Goal: Transaction & Acquisition: Purchase product/service

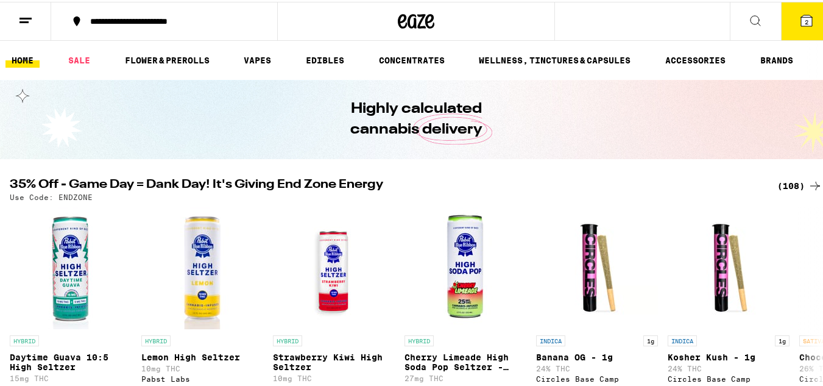
click at [787, 14] on button "2" at bounding box center [806, 20] width 51 height 38
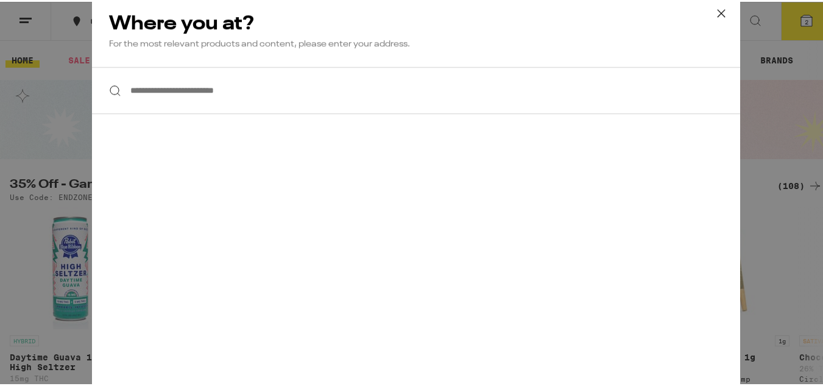
click at [488, 88] on input "**********" at bounding box center [416, 88] width 648 height 47
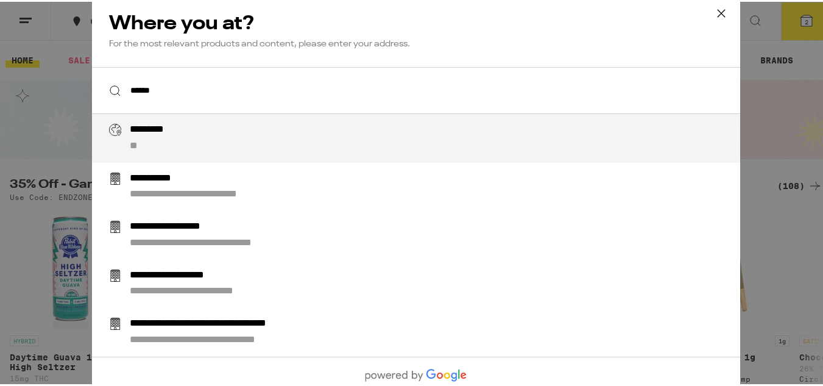
click at [289, 136] on div "********* **" at bounding box center [441, 136] width 622 height 29
type input "**********"
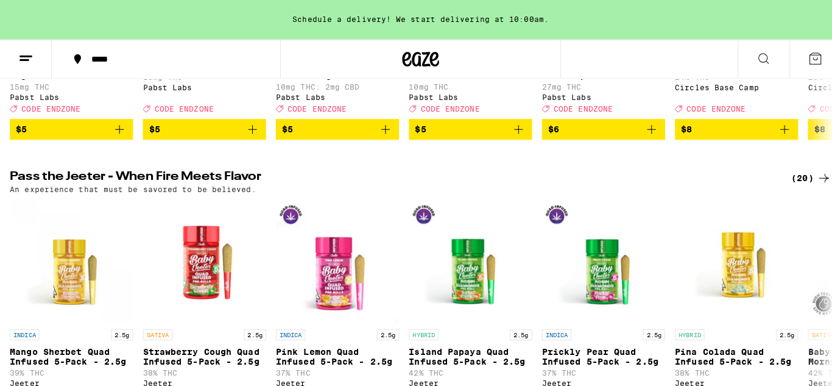
scroll to position [347, 0]
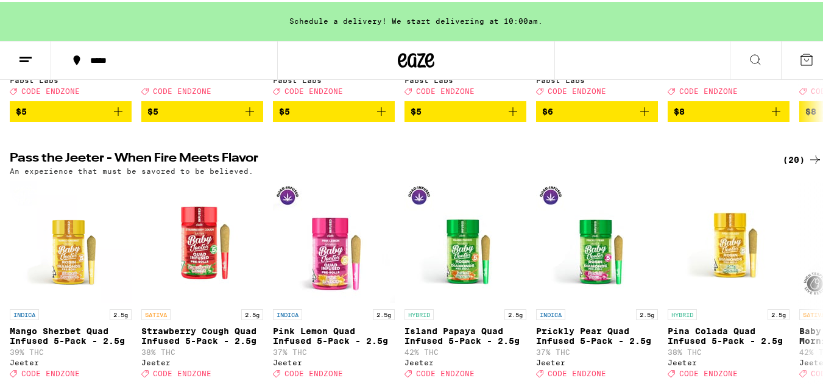
click at [590, 117] on span "$6" at bounding box center [597, 109] width 110 height 15
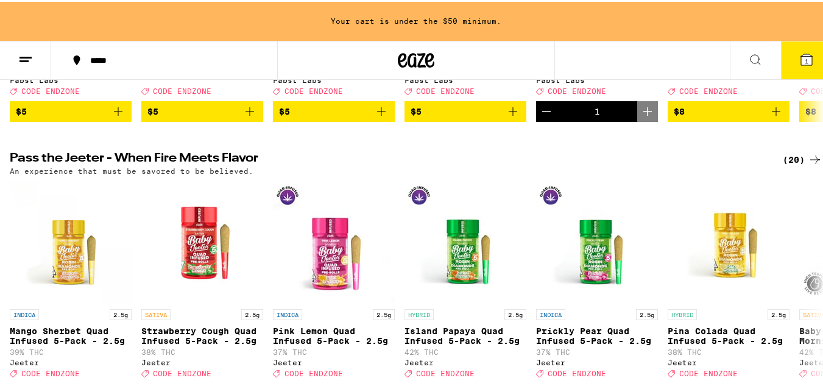
click at [693, 117] on span "$8" at bounding box center [729, 109] width 110 height 15
click at [811, 58] on button "2" at bounding box center [806, 59] width 51 height 38
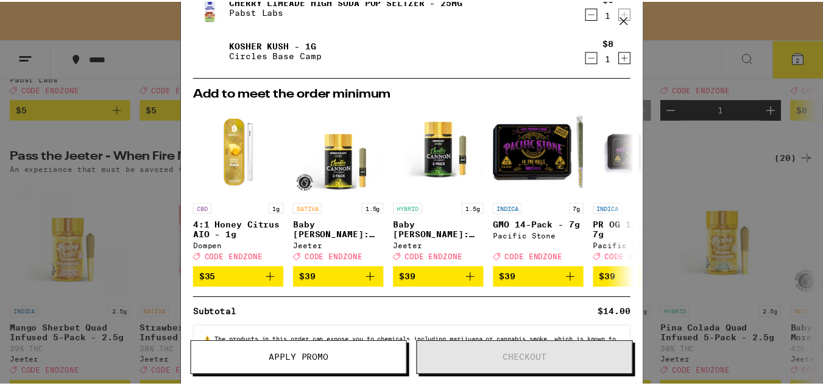
scroll to position [105, 0]
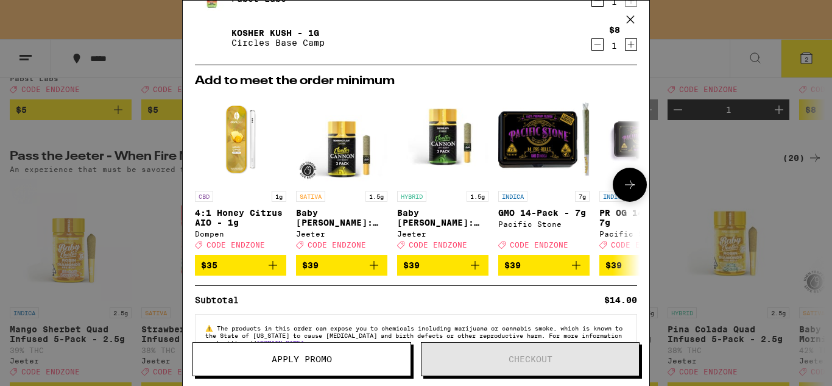
click at [445, 272] on span "$39" at bounding box center [442, 265] width 79 height 15
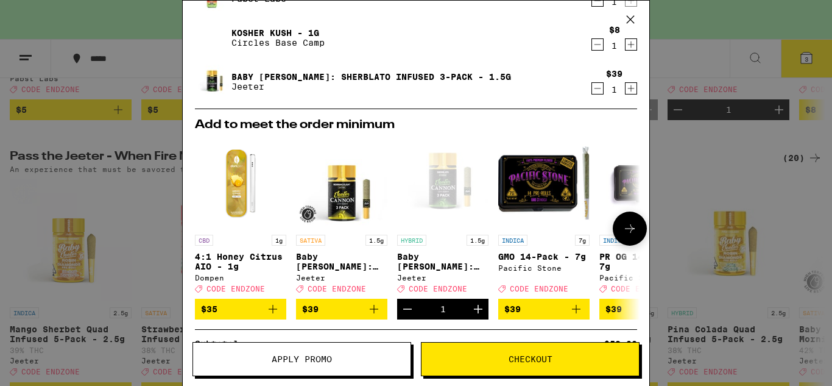
click at [544, 316] on span "$39" at bounding box center [544, 309] width 79 height 15
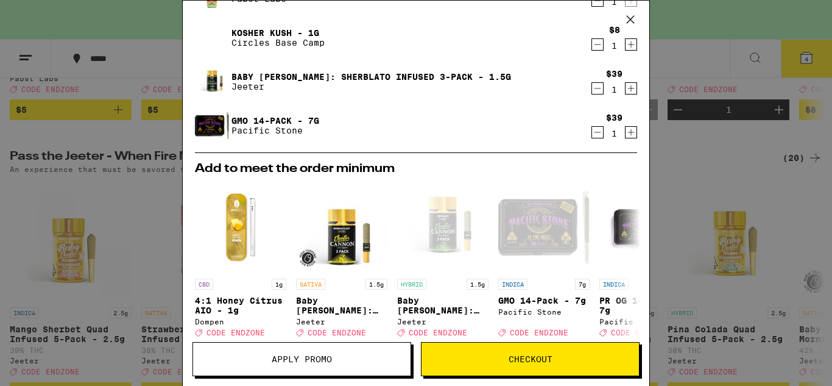
click at [325, 363] on span "Apply Promo" at bounding box center [302, 359] width 60 height 9
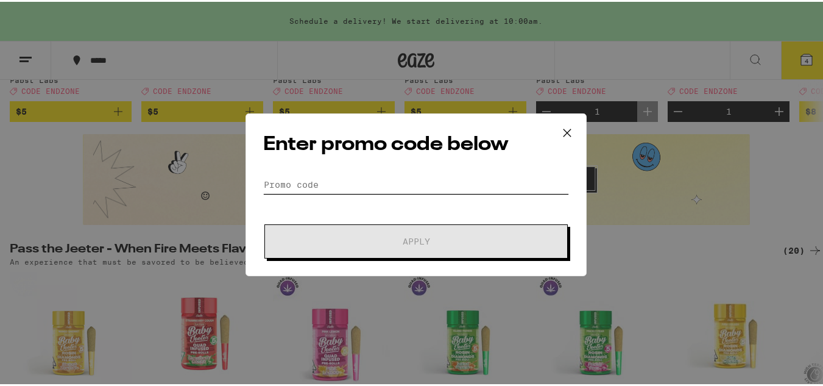
paste input "KUSH30"
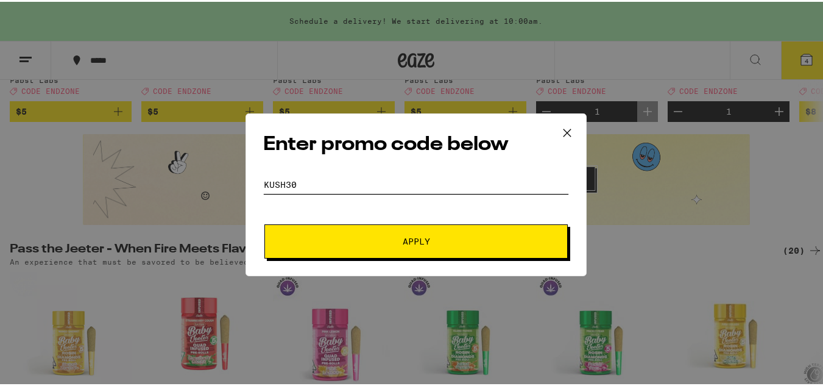
type input "KUSH30"
click at [394, 222] on button "Apply" at bounding box center [415, 239] width 303 height 34
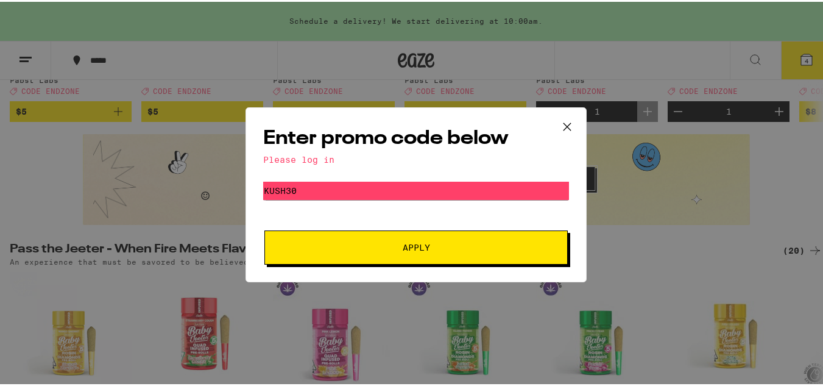
click at [485, 236] on button "Apply" at bounding box center [415, 246] width 303 height 34
click at [565, 123] on icon at bounding box center [567, 125] width 18 height 18
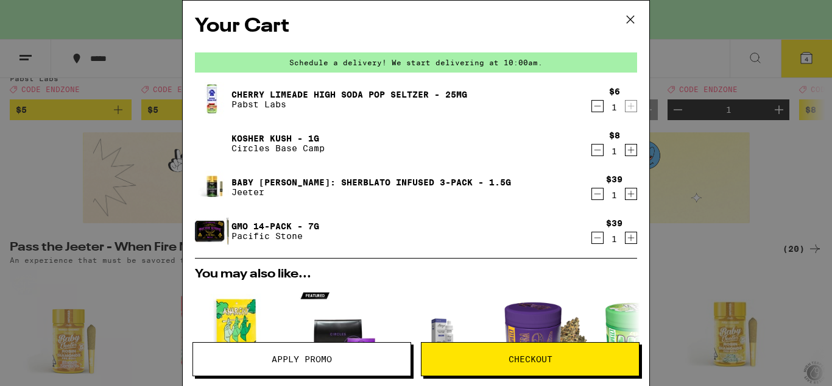
click at [511, 355] on span "Checkout" at bounding box center [531, 359] width 44 height 9
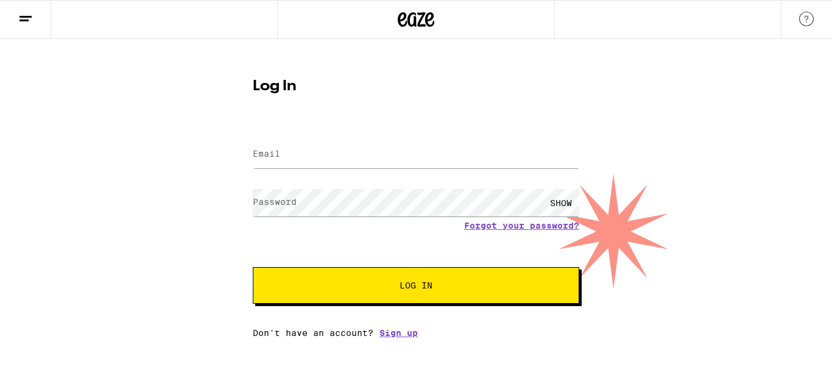
click at [411, 171] on div at bounding box center [416, 154] width 327 height 36
click at [388, 140] on div at bounding box center [416, 154] width 327 height 36
click at [389, 149] on input "Email" at bounding box center [416, 154] width 327 height 27
type input "[EMAIL_ADDRESS][DOMAIN_NAME]"
click at [416, 271] on button "Log In" at bounding box center [416, 285] width 327 height 37
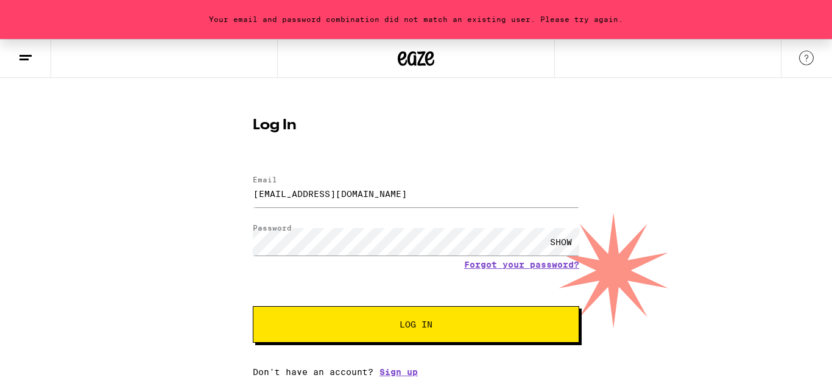
click at [561, 243] on div "SHOW" at bounding box center [561, 241] width 37 height 27
click at [395, 318] on button "Log In" at bounding box center [416, 324] width 327 height 37
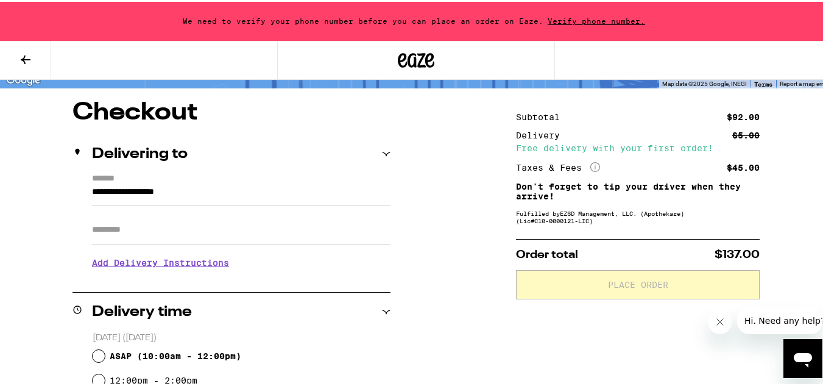
scroll to position [99, 0]
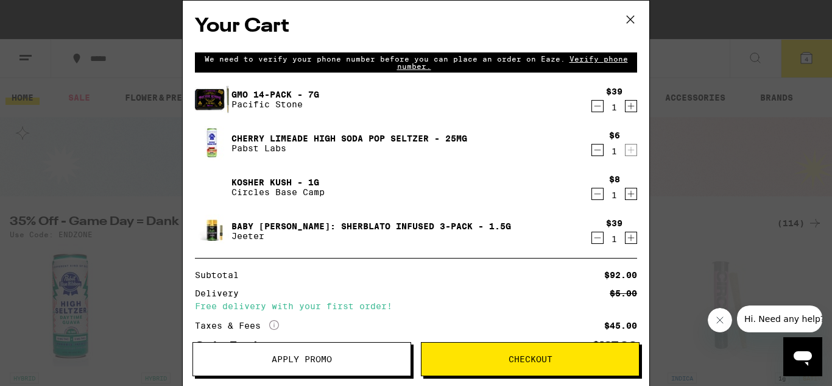
click at [286, 362] on span "Apply Promo" at bounding box center [302, 359] width 60 height 9
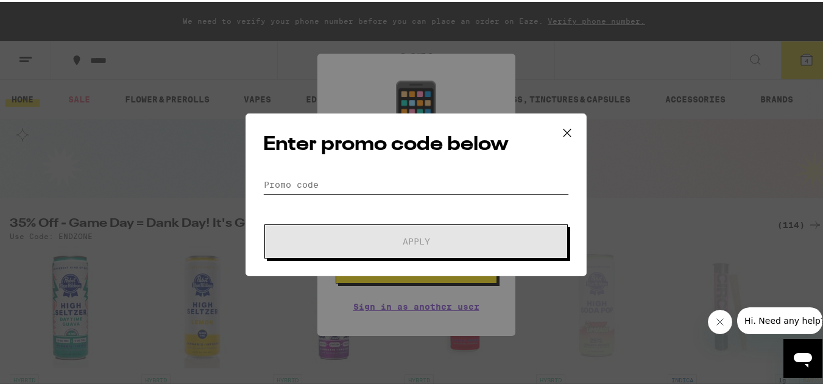
paste input "KUSH30"
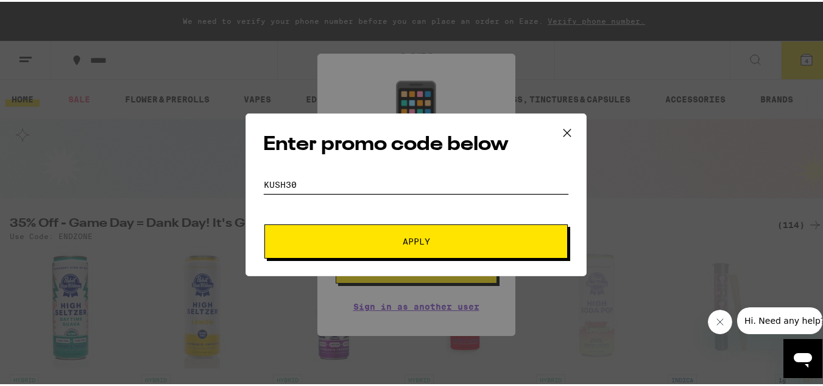
type input "KUSH30"
click at [419, 227] on button "Apply" at bounding box center [415, 239] width 303 height 34
